Goal: Navigation & Orientation: Understand site structure

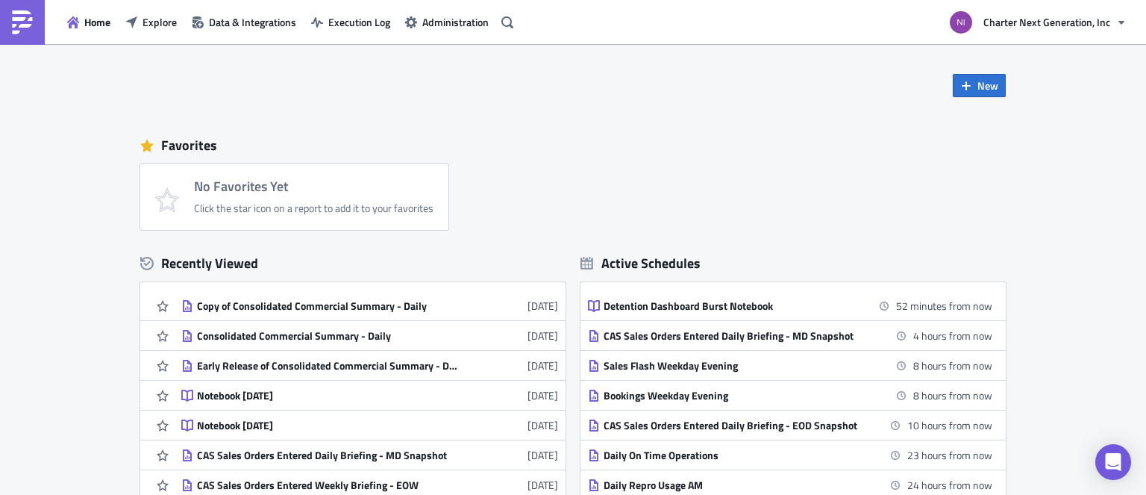
click at [21, 230] on div "New Favorites No Favorites Yet Click the star icon on a report to add it to you…" at bounding box center [573, 350] width 1146 height 613
drag, startPoint x: 657, startPoint y: 170, endPoint x: 651, endPoint y: 145, distance: 25.3
click at [657, 170] on div "No Favorites Yet Click the star icon on a report to add it to your favorites" at bounding box center [580, 197] width 880 height 66
click at [742, 104] on div "New Favorites No Favorites Yet Click the star icon on a report to add it to you…" at bounding box center [572, 276] width 895 height 464
click at [874, 119] on div "New Favorites No Favorites Yet Click the star icon on a report to add it to you…" at bounding box center [572, 276] width 895 height 464
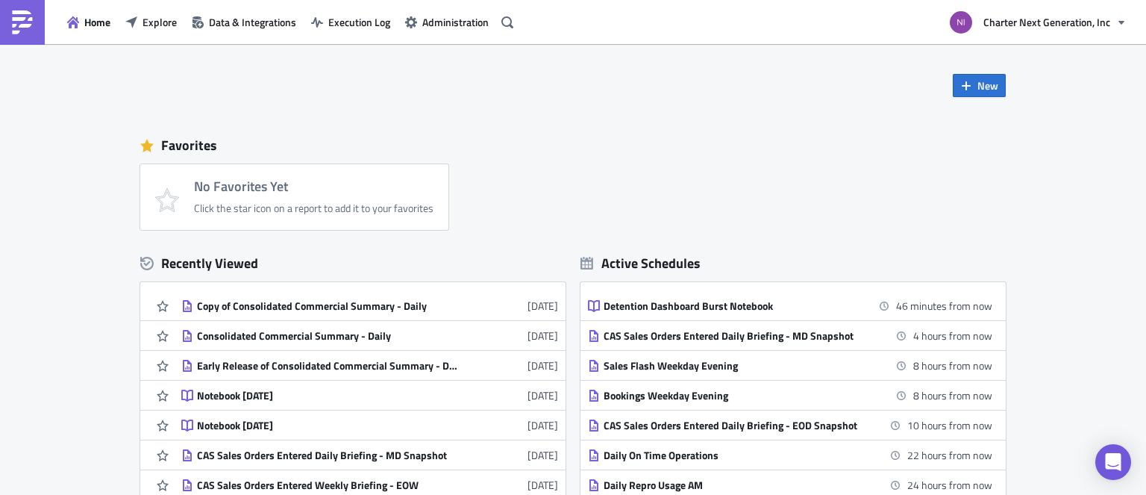
click at [600, 160] on div "Favorites No Favorites Yet Click the star icon on a report to add it to your fa…" at bounding box center [572, 178] width 865 height 103
click at [47, 167] on div "New Favorites No Favorites Yet Click the star icon on a report to add it to you…" at bounding box center [573, 350] width 1146 height 613
drag, startPoint x: 733, startPoint y: 160, endPoint x: 611, endPoint y: 2, distance: 199.4
click at [733, 159] on div "Favorites No Favorites Yet Click the star icon on a report to add it to your fa…" at bounding box center [572, 178] width 865 height 103
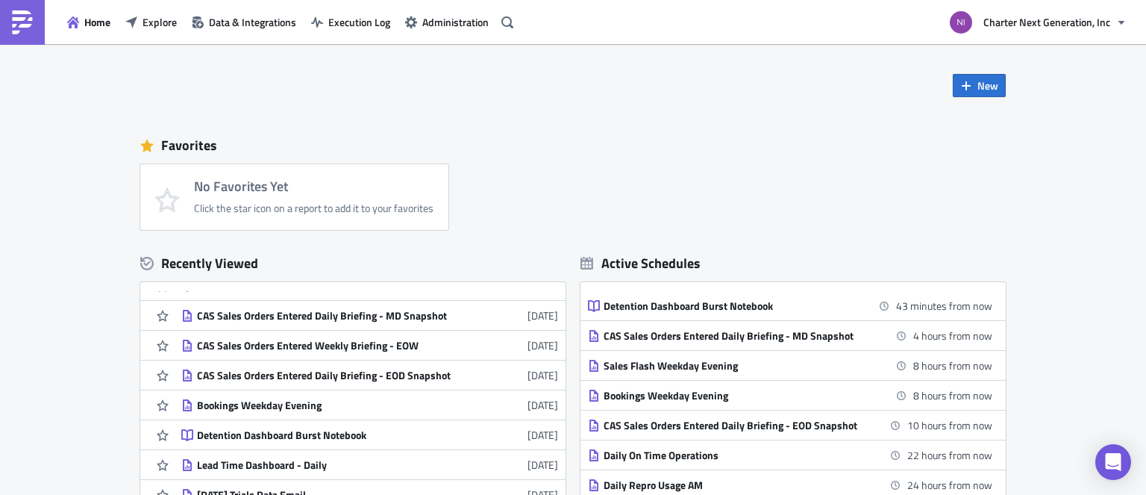
scroll to position [149, 0]
